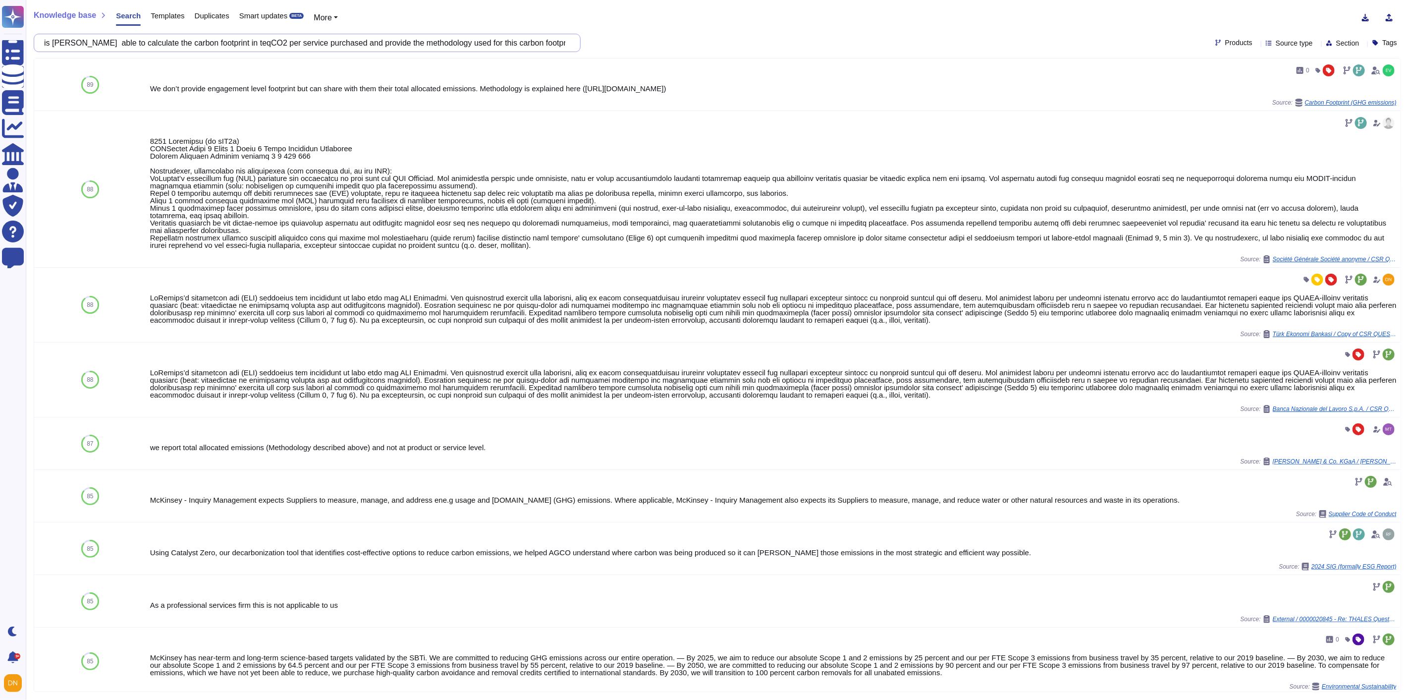
click at [526, 44] on input "is [PERSON_NAME] able to calculate the carbon footprint in teqCO2 per service p…" at bounding box center [304, 42] width 531 height 17
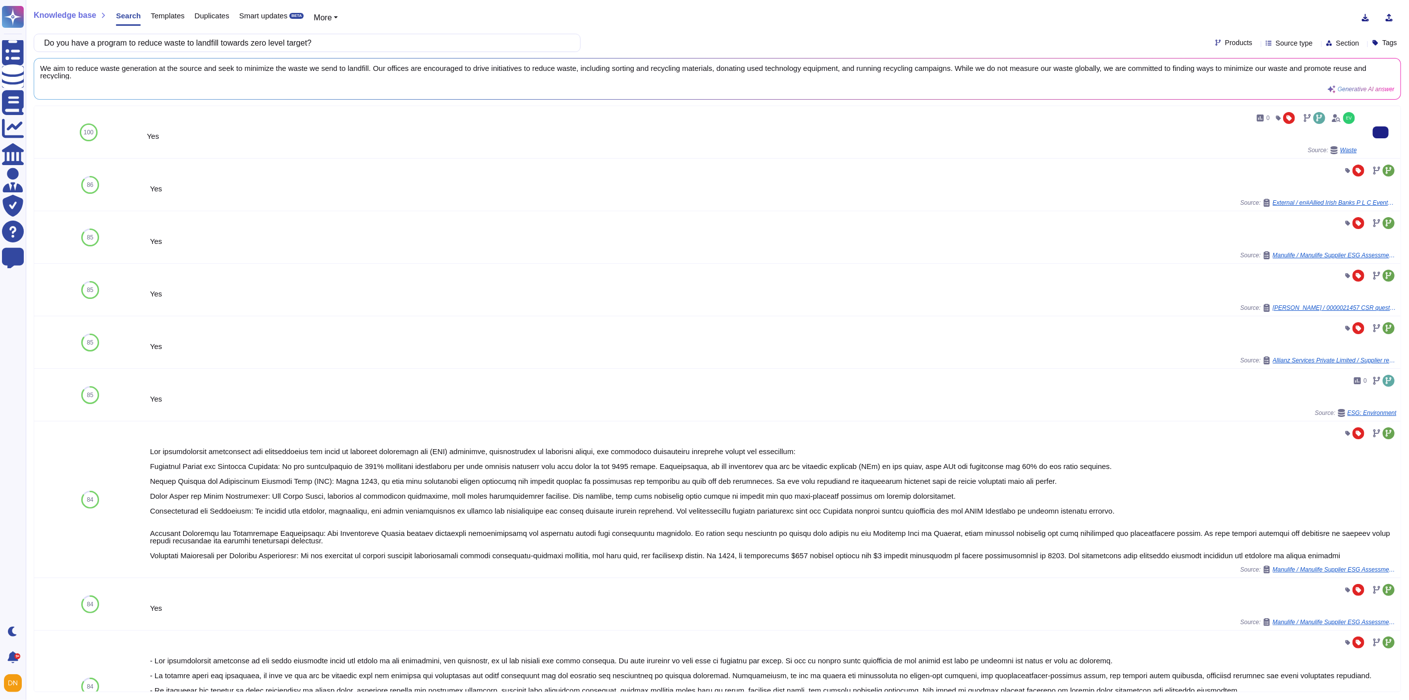
click at [1339, 154] on div "Waste" at bounding box center [1343, 150] width 27 height 8
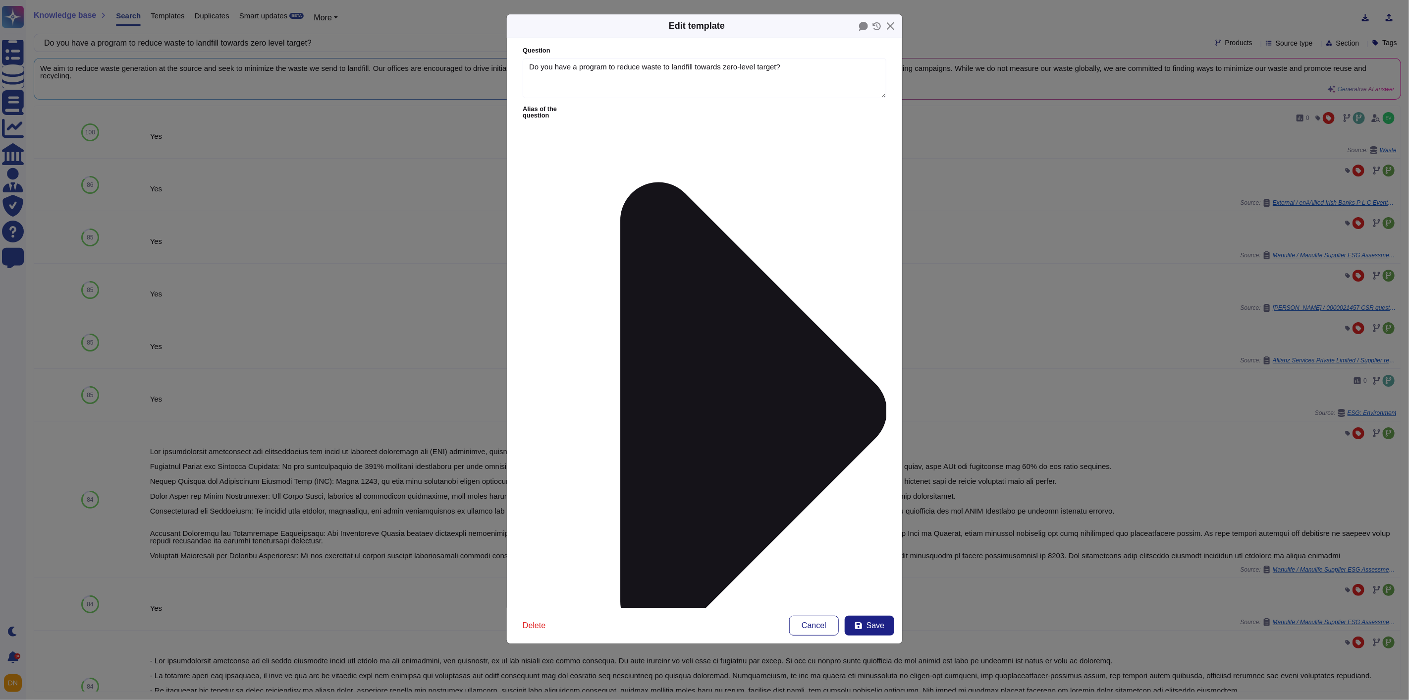
type textarea "Do you have a program to reduce waste to landfill towards zero-level target?"
type textarea "Yes"
click at [890, 26] on button "Close" at bounding box center [890, 25] width 15 height 15
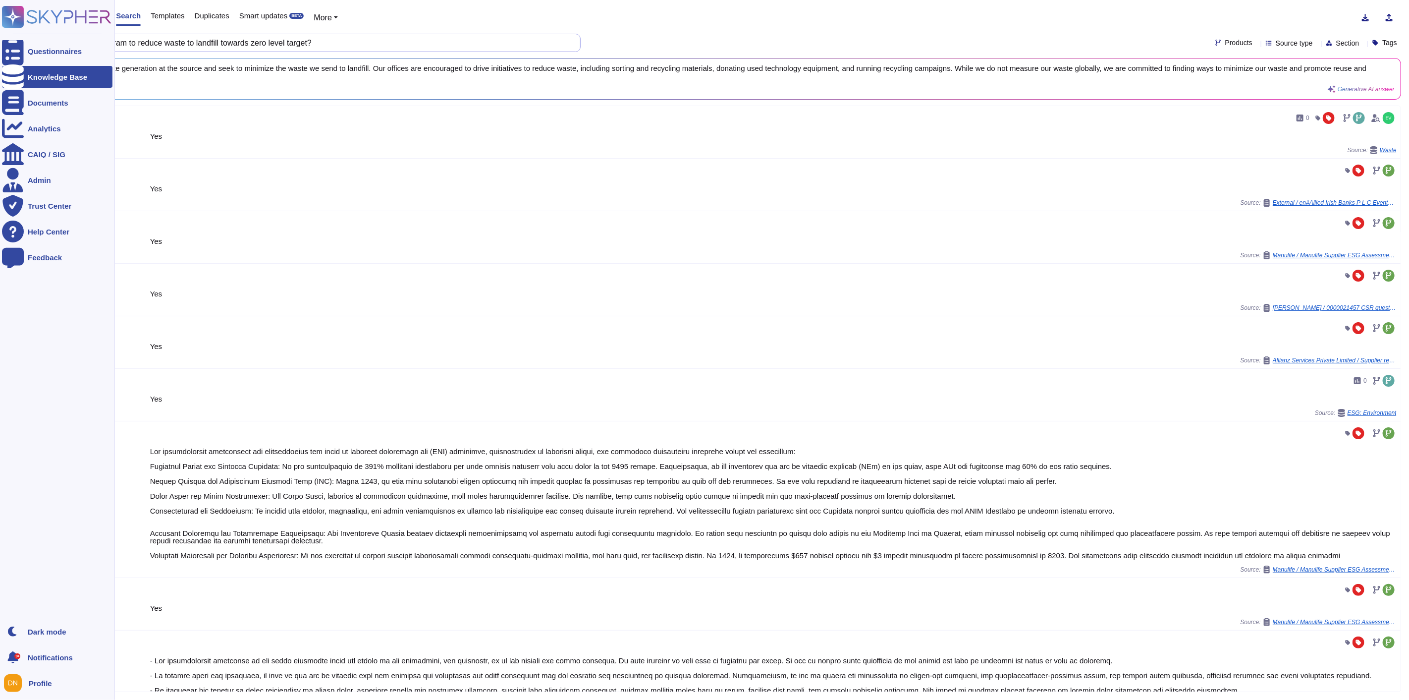
drag, startPoint x: 359, startPoint y: 46, endPoint x: 0, endPoint y: 38, distance: 358.8
click at [0, 38] on div "Questionnaires Knowledge Base Documents Analytics CAIQ / SIG Admin Trust Center…" at bounding box center [704, 350] width 1409 height 700
paste input "waste water strategy in place to comply with legal restrictions and address PIE…"
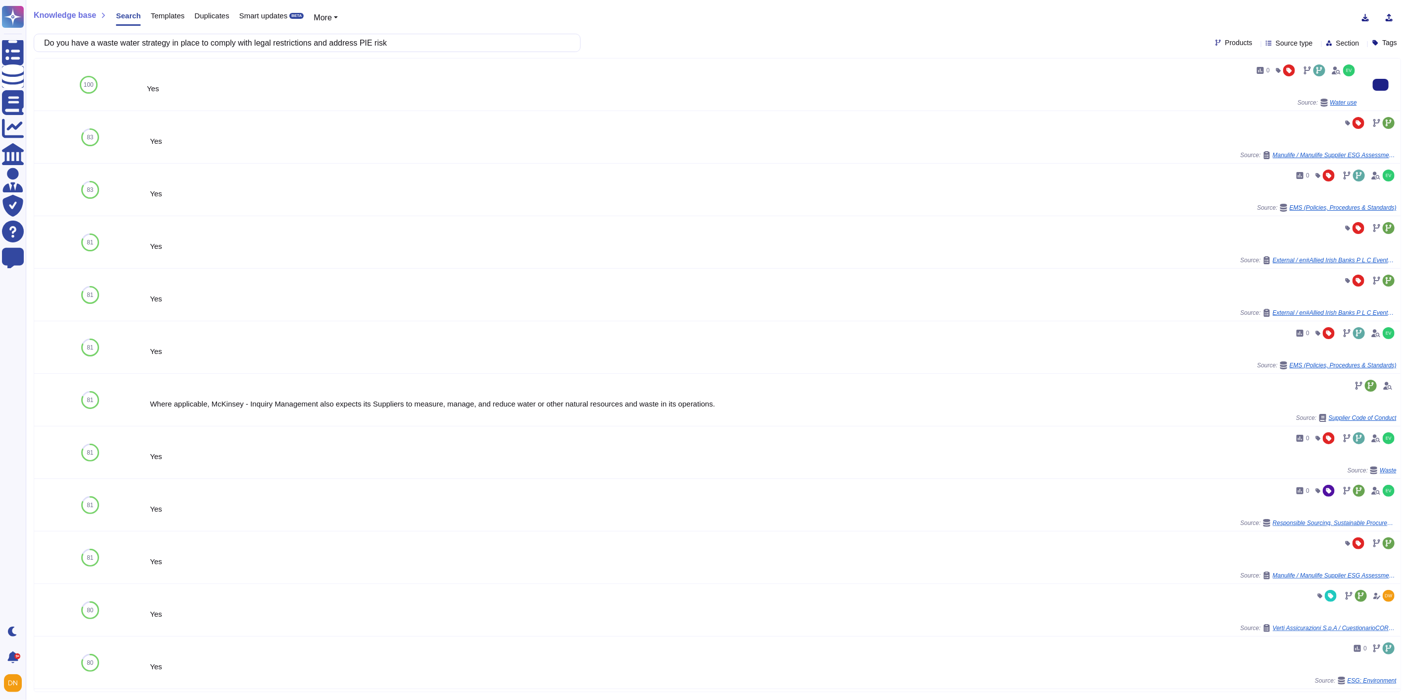
type input "Do you have a waste water strategy in place to comply with legal restrictions a…"
click at [1338, 103] on span "Water use" at bounding box center [1343, 103] width 27 height 6
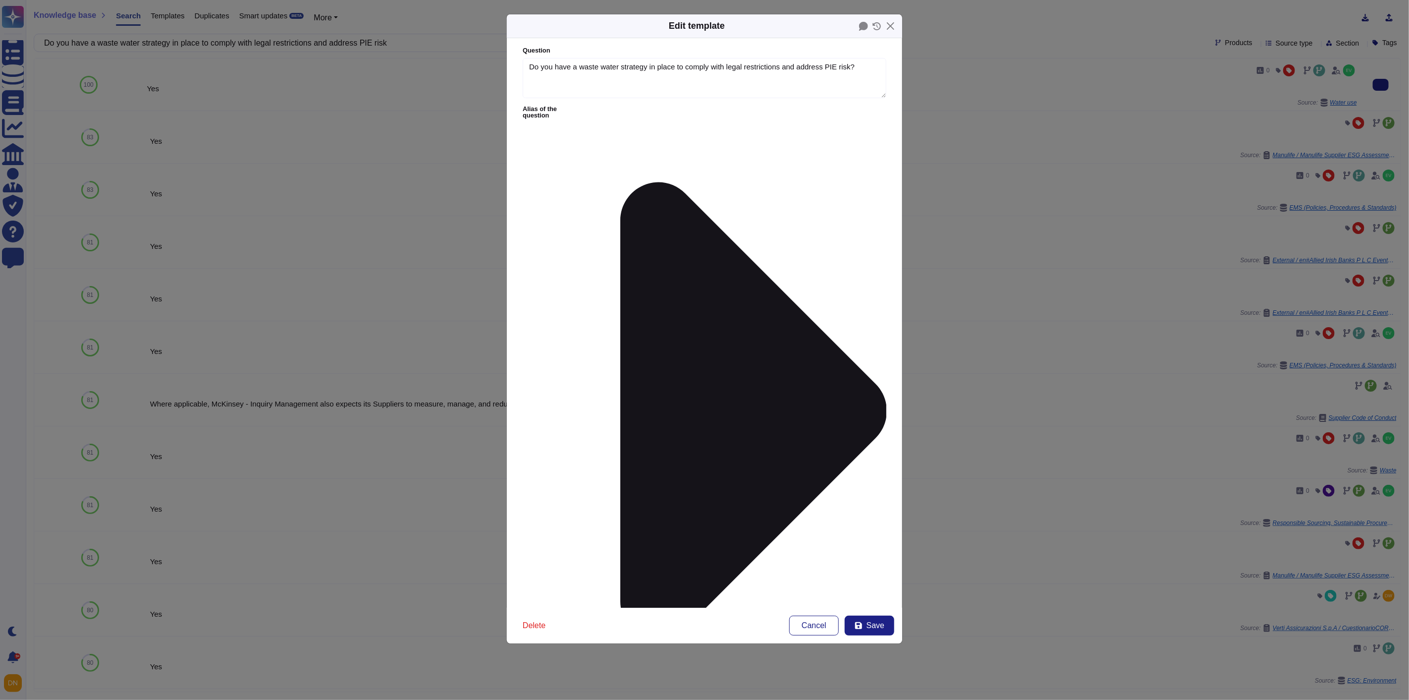
type textarea "Do you have a waste water strategy in place to comply with legal restrictions a…"
type textarea "Yes"
click at [889, 28] on button "Close" at bounding box center [890, 25] width 15 height 15
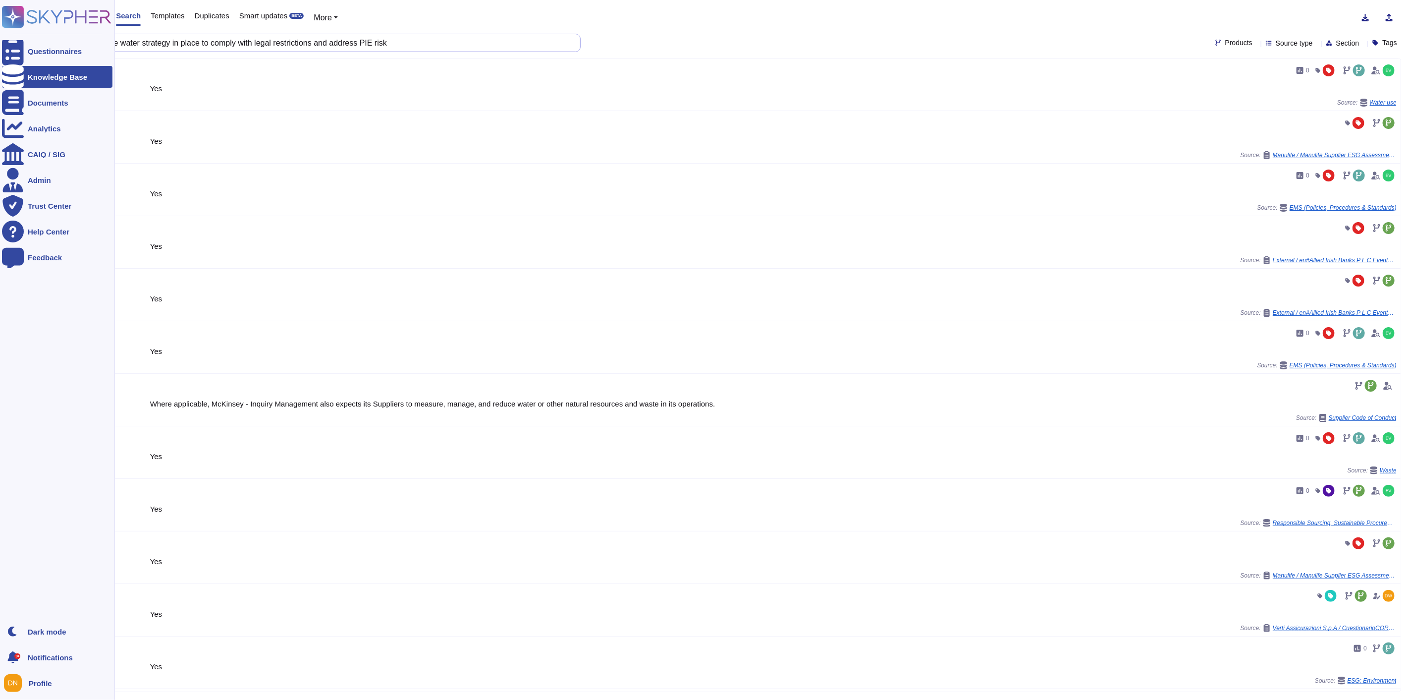
drag, startPoint x: 417, startPoint y: 39, endPoint x: 0, endPoint y: 27, distance: 416.8
click at [0, 27] on div "Questionnaires Knowledge Base Documents Analytics CAIQ / SIG Admin Trust Center…" at bounding box center [704, 350] width 1409 height 700
paste input "program for the preservation of biodiversity and natural ressources?"
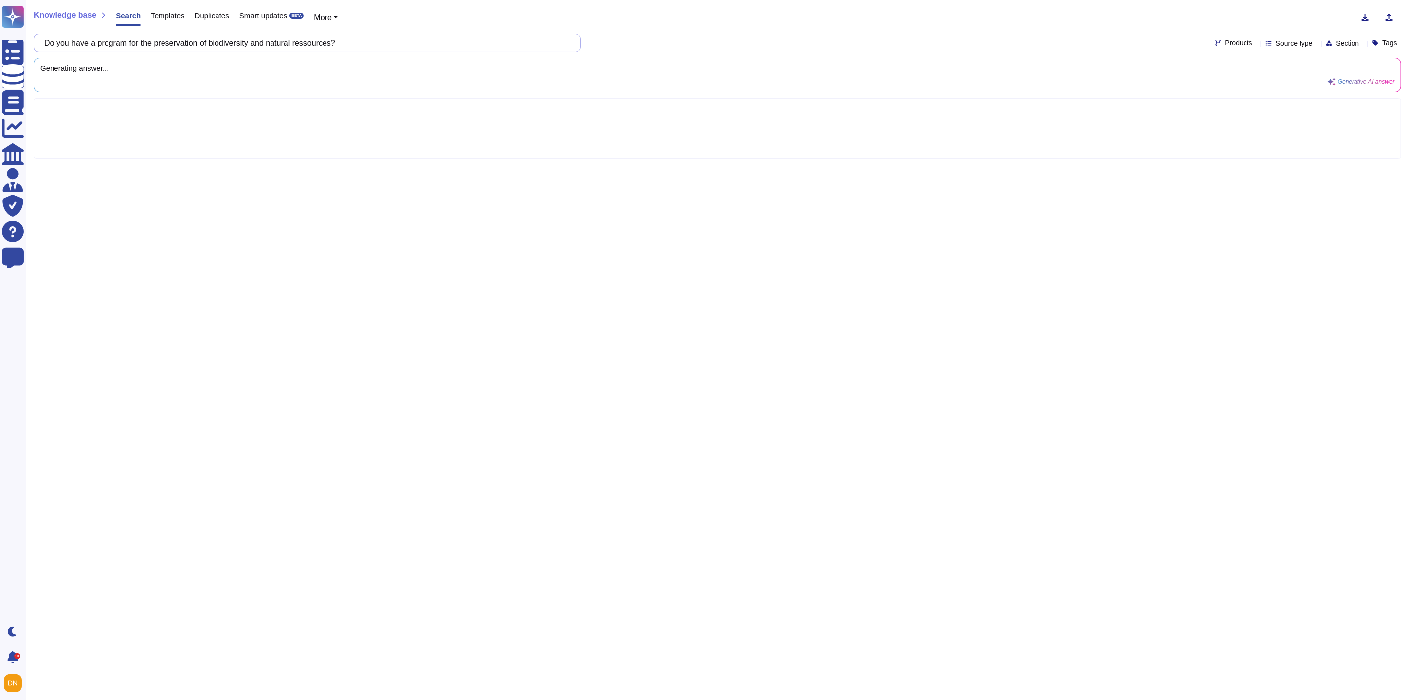
type input "Do you have a program for the preservation of biodiversity and natural ressourc…"
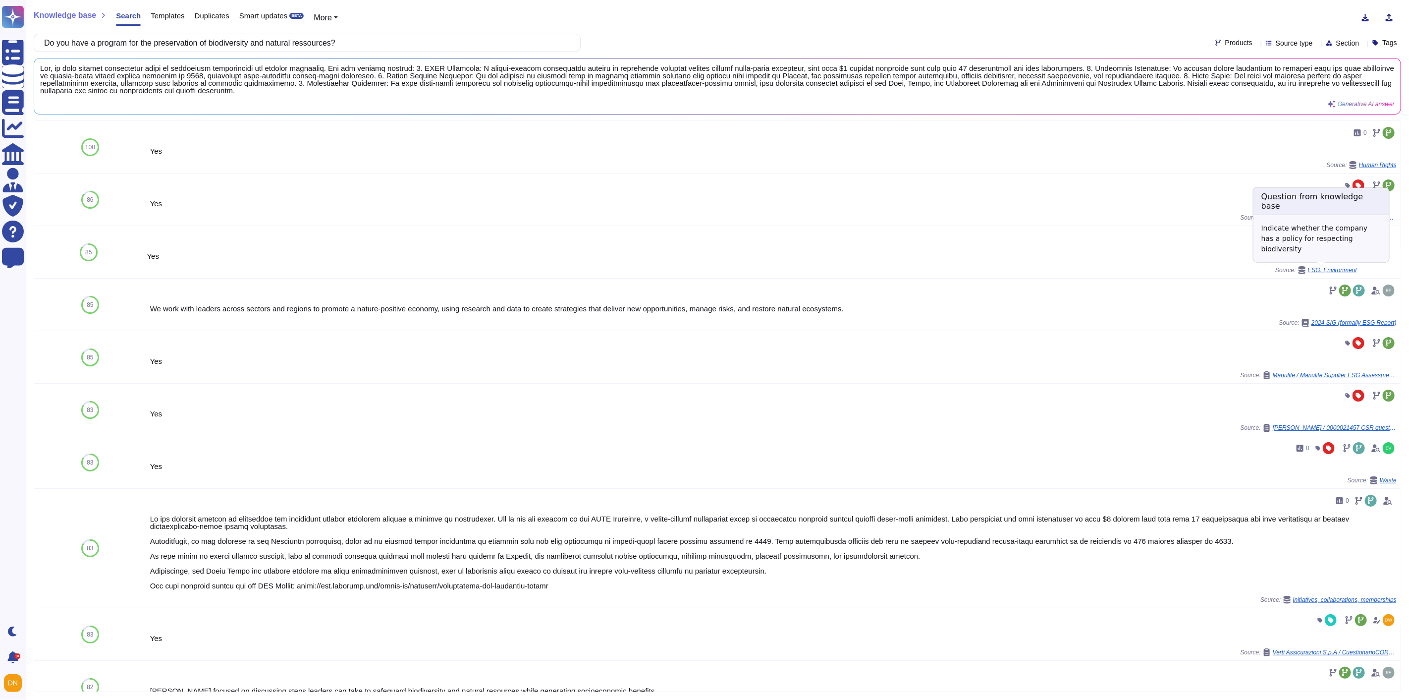
click at [1336, 272] on span "ESG: Environment" at bounding box center [1332, 270] width 49 height 6
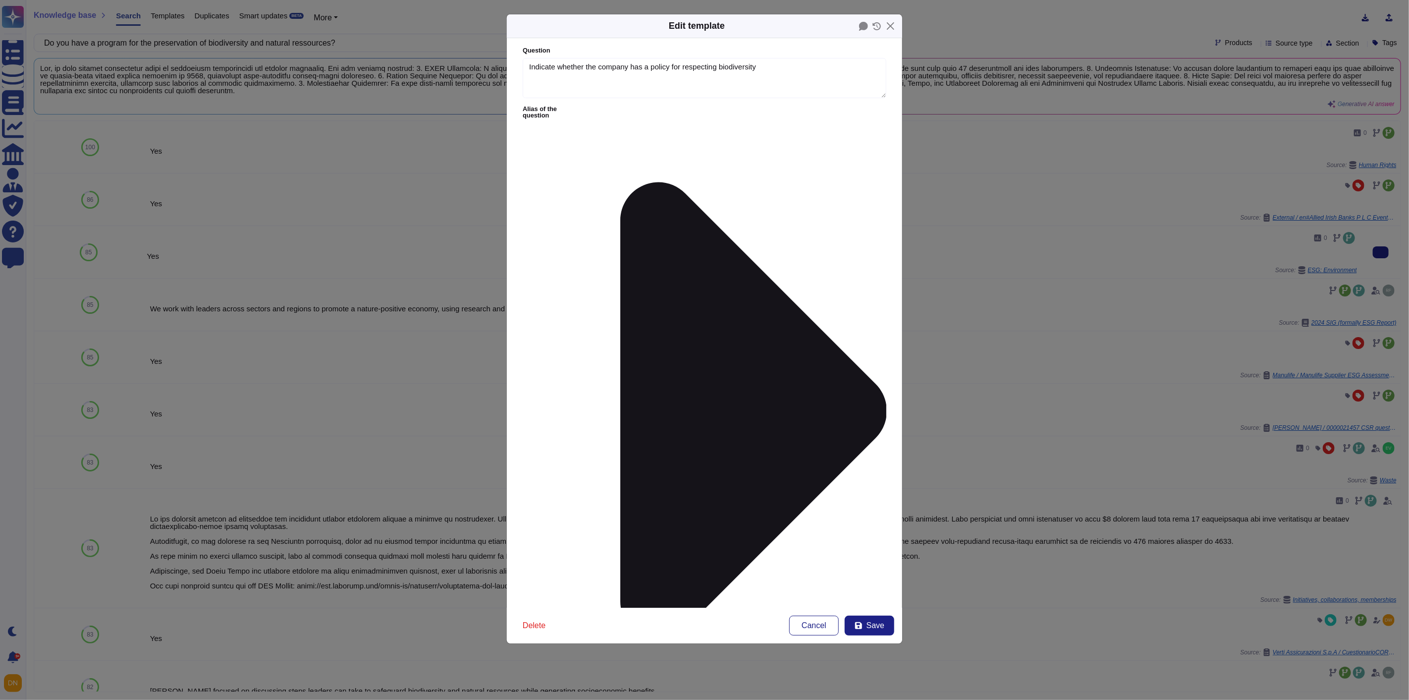
type textarea "Indicate whether the company has a policy for respecting biodiversity"
type textarea "Yes"
click at [888, 29] on button "Close" at bounding box center [890, 25] width 15 height 15
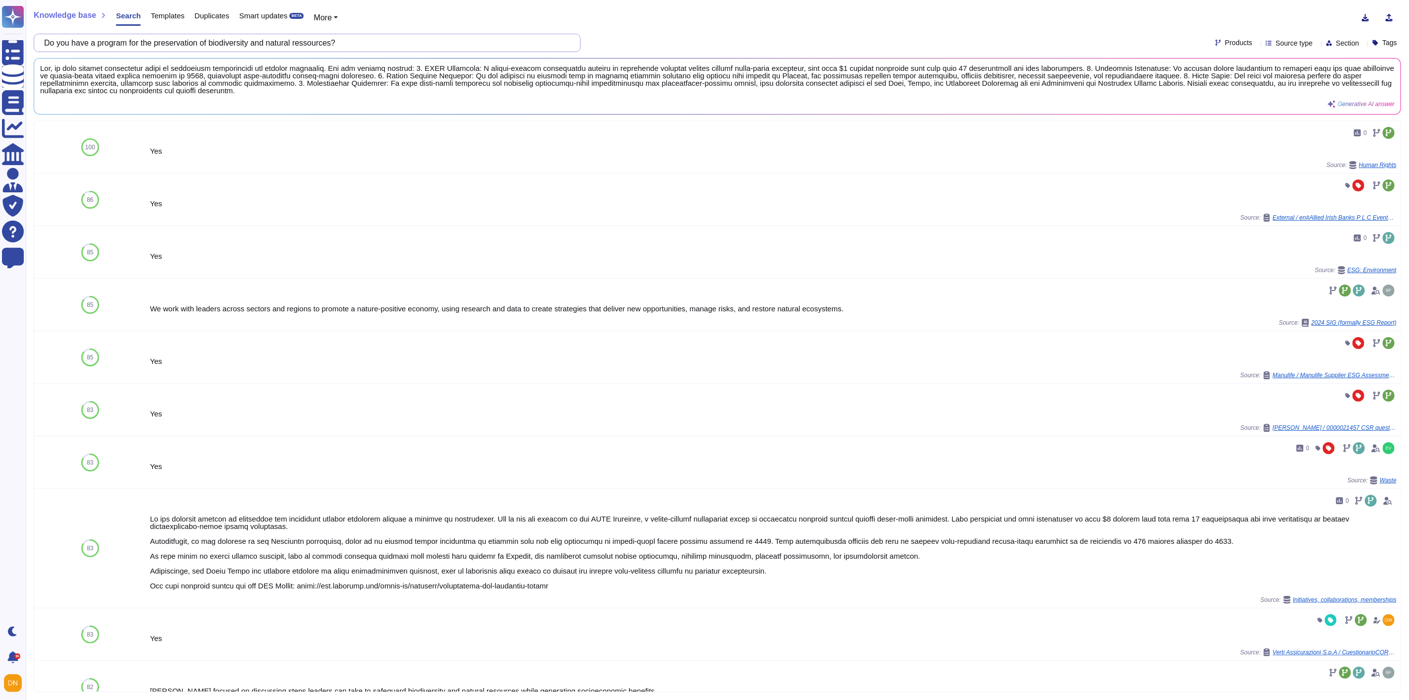
drag, startPoint x: 358, startPoint y: 42, endPoint x: 33, endPoint y: 35, distance: 325.6
click at [33, 35] on div "Knowledge base Search Templates Duplicates Smart updates BETA More Do you have …" at bounding box center [717, 350] width 1383 height 700
paste input "D&I Policy in place with identified KPIs of improvement"
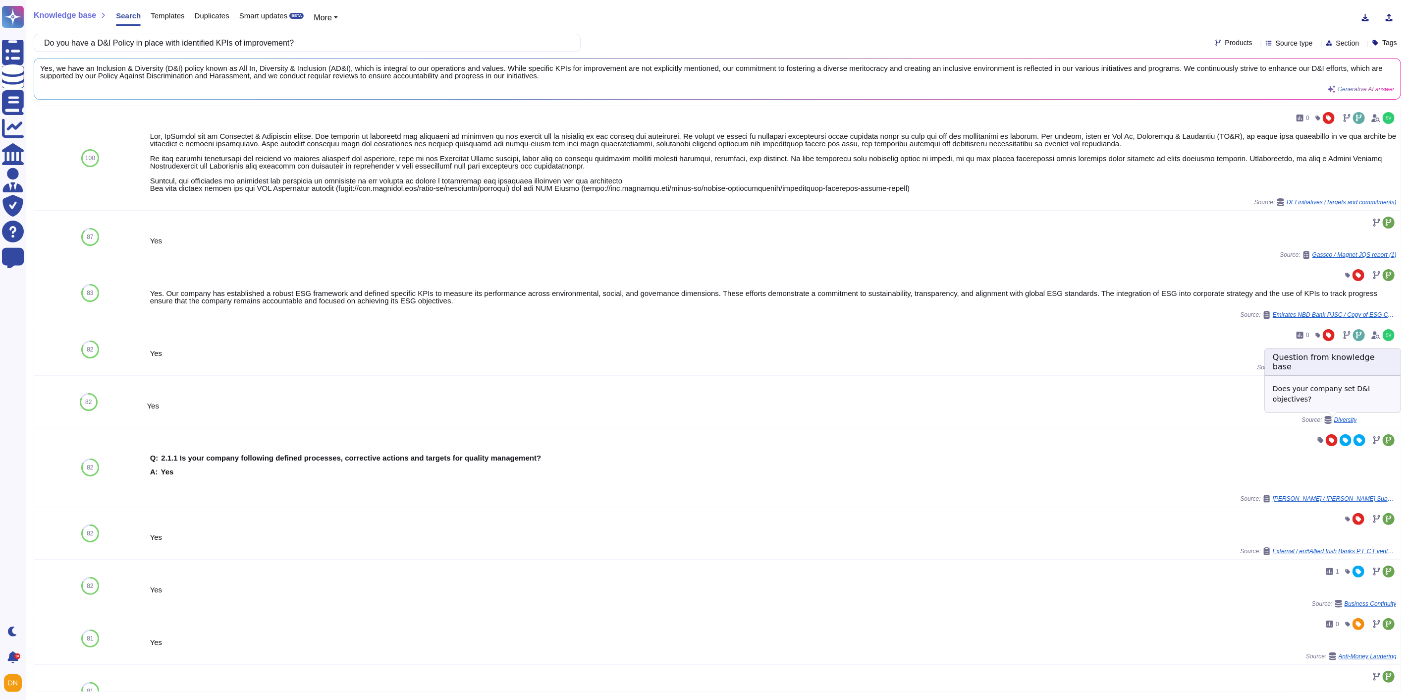
type input "Do you have a D&I Policy in place with identified KPIs of improvement?"
click at [1344, 422] on span "Diversity" at bounding box center [1345, 420] width 23 height 6
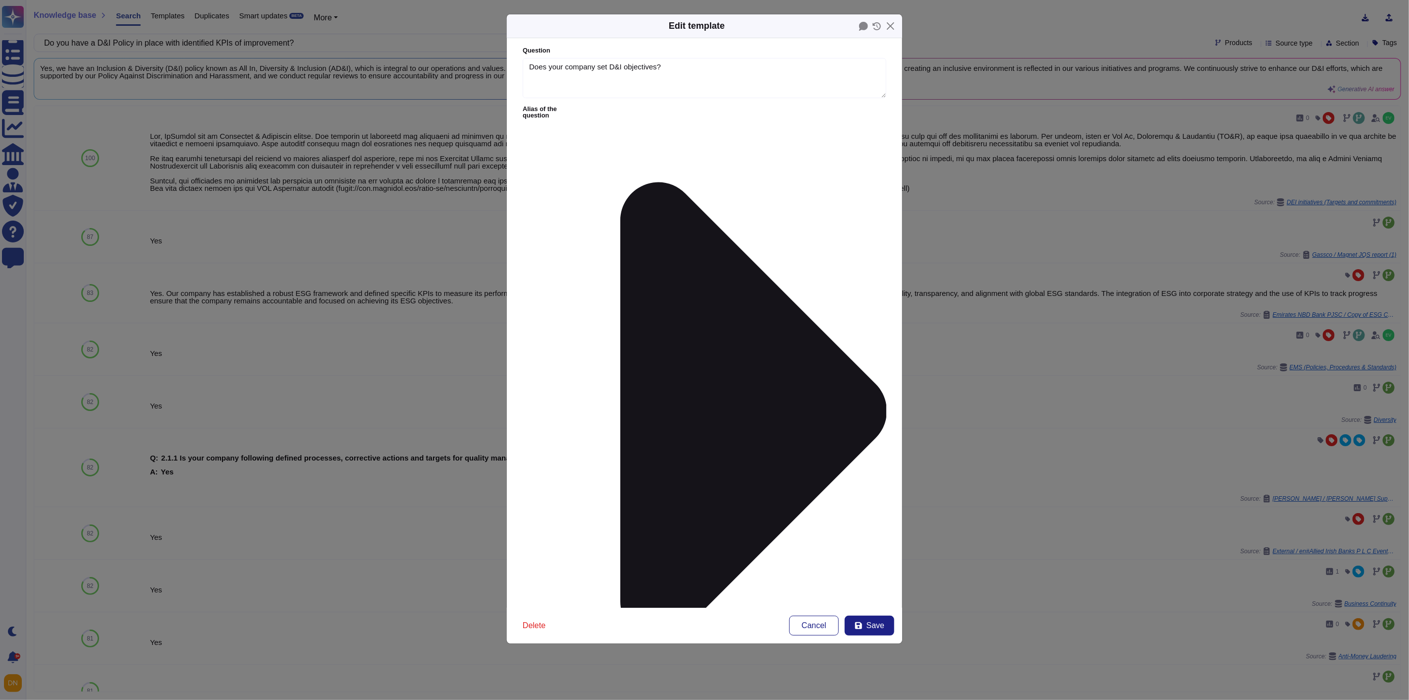
type textarea "Does your company set D&I objectives?"
type textarea "Yes"
click at [896, 22] on button "Close" at bounding box center [890, 25] width 15 height 15
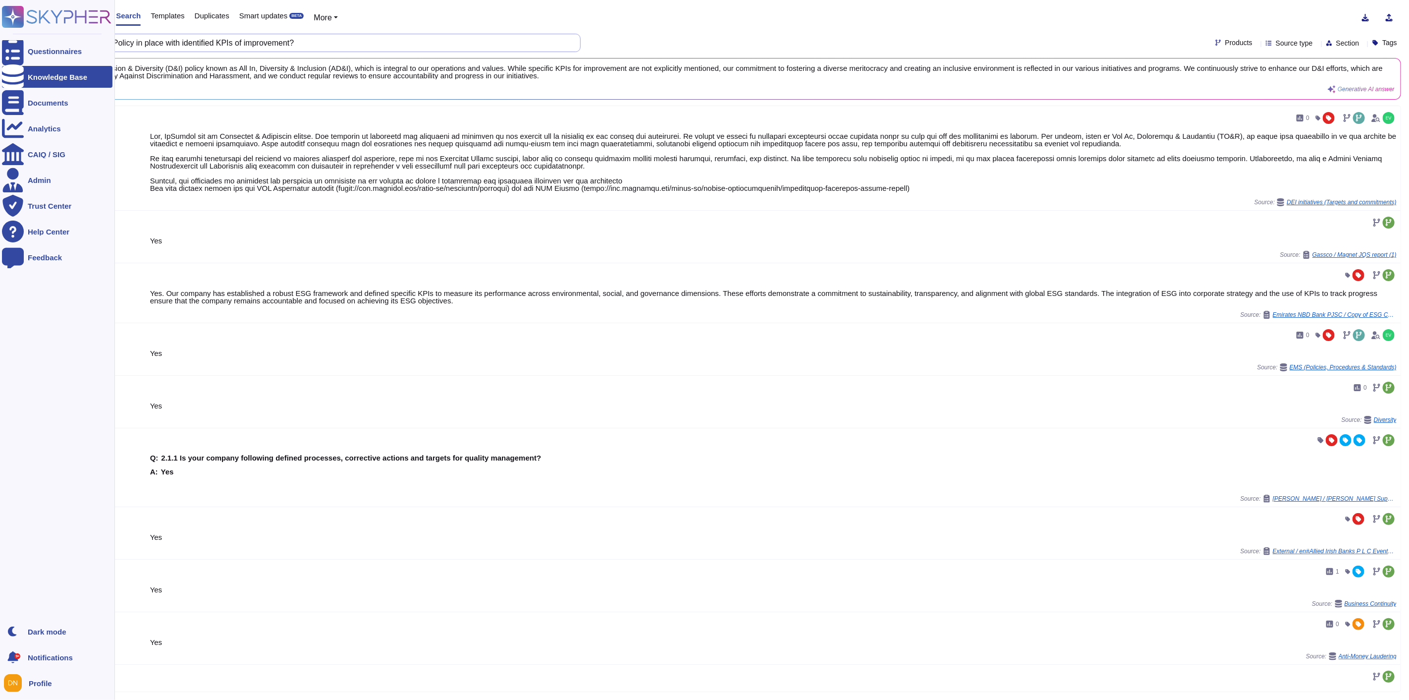
drag, startPoint x: 339, startPoint y: 43, endPoint x: 0, endPoint y: 40, distance: 338.9
click at [0, 40] on div "Questionnaires Knowledge Base Documents Analytics CAIQ / SIG Admin Trust Center…" at bounding box center [704, 350] width 1409 height 700
paste input "require your suppliers alignment to your Code of Conduc"
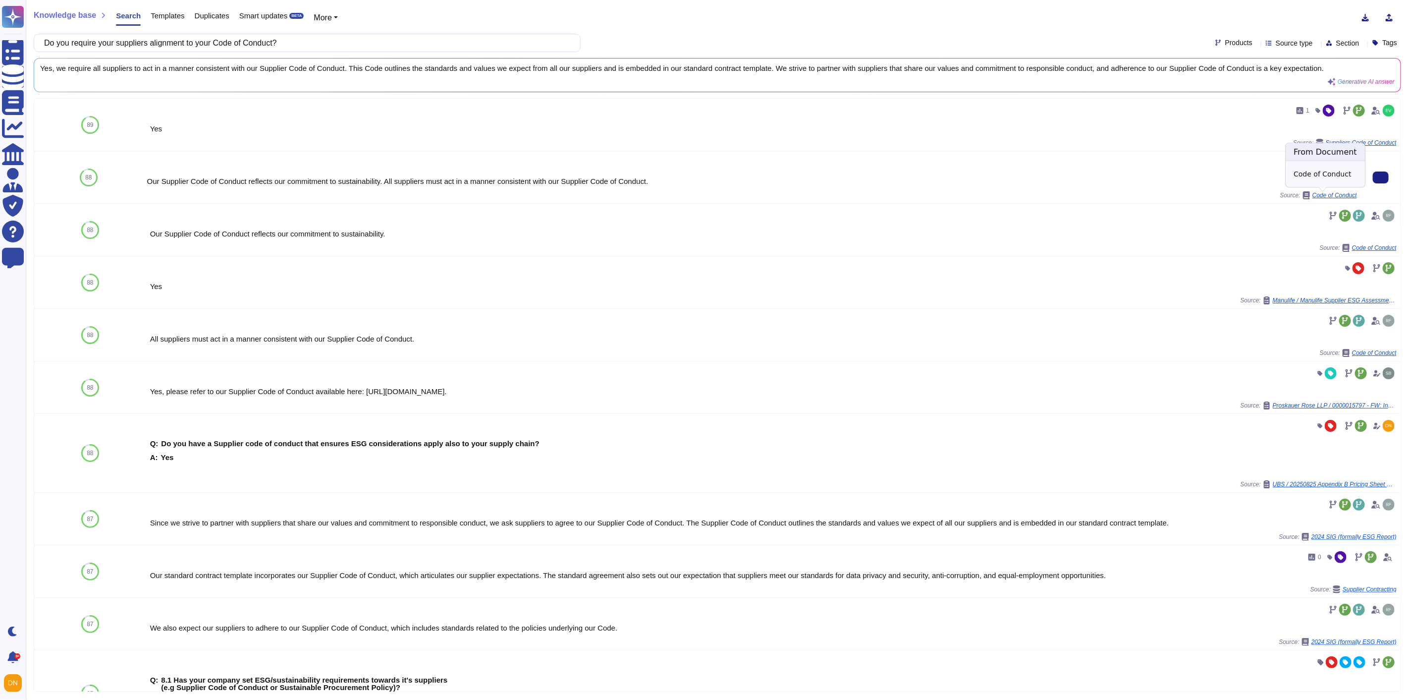
type input "Do you require your suppliers alignment to your Code of Conduct?"
click at [1334, 197] on span "Code of Conduct" at bounding box center [1335, 195] width 45 height 6
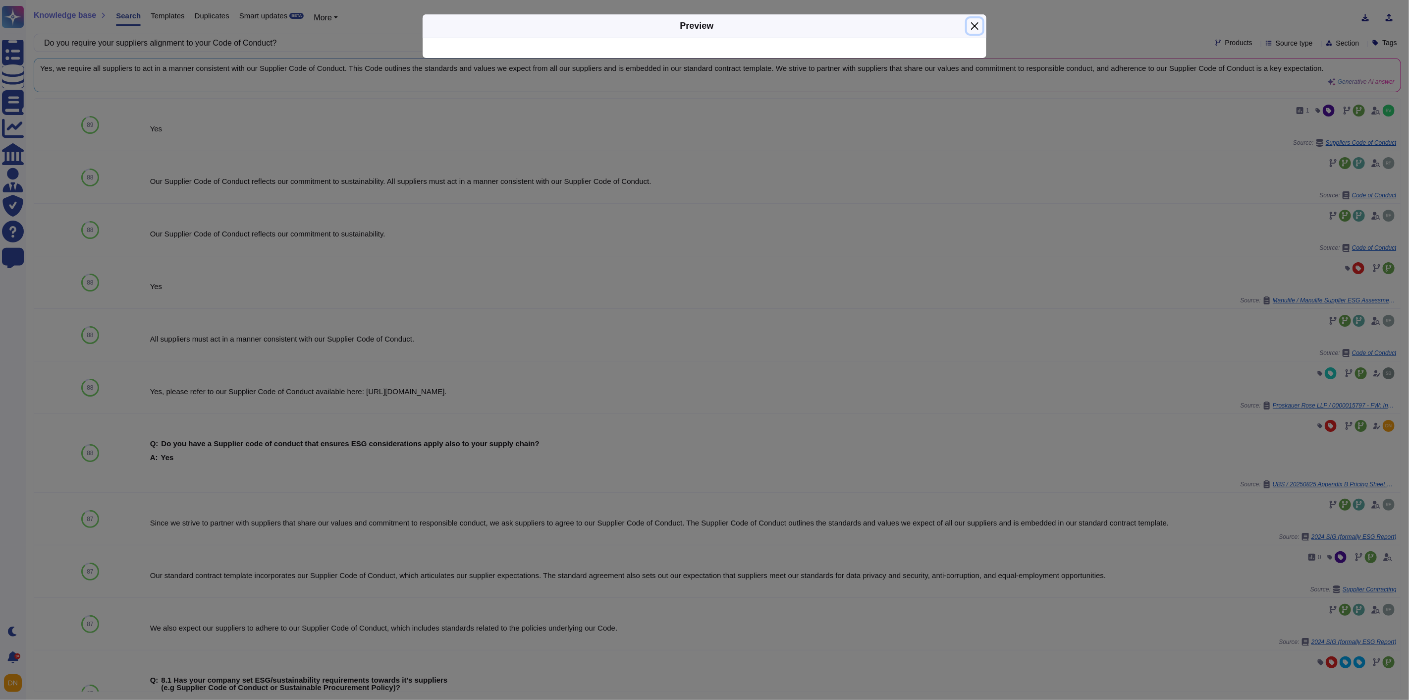
click at [975, 23] on button "Close" at bounding box center [974, 25] width 15 height 15
